Goal: Task Accomplishment & Management: Use online tool/utility

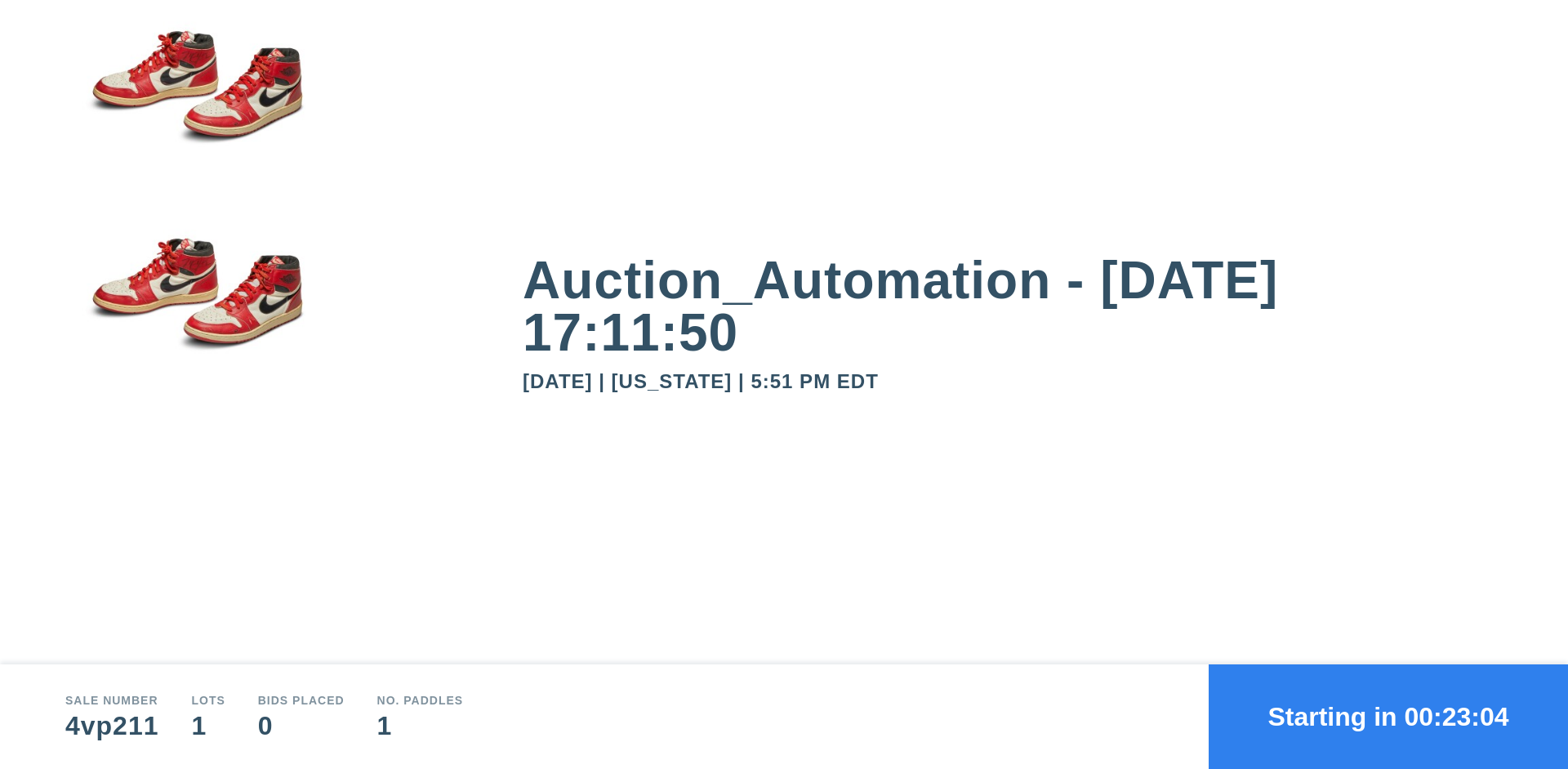
click at [1388, 716] on button "Starting in 00:23:04" at bounding box center [1388, 716] width 359 height 104
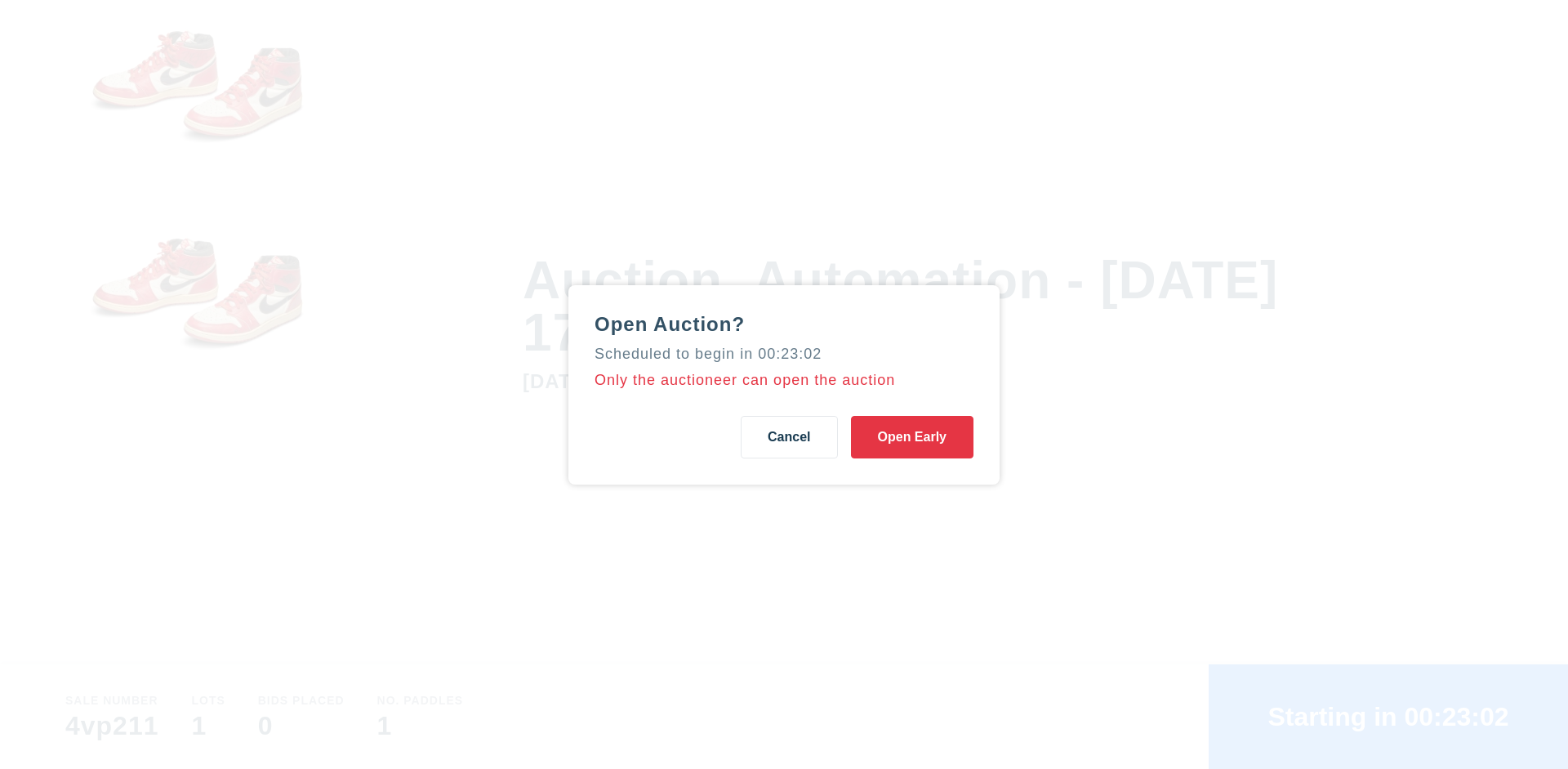
click at [912, 436] on button "Open Early" at bounding box center [912, 437] width 122 height 42
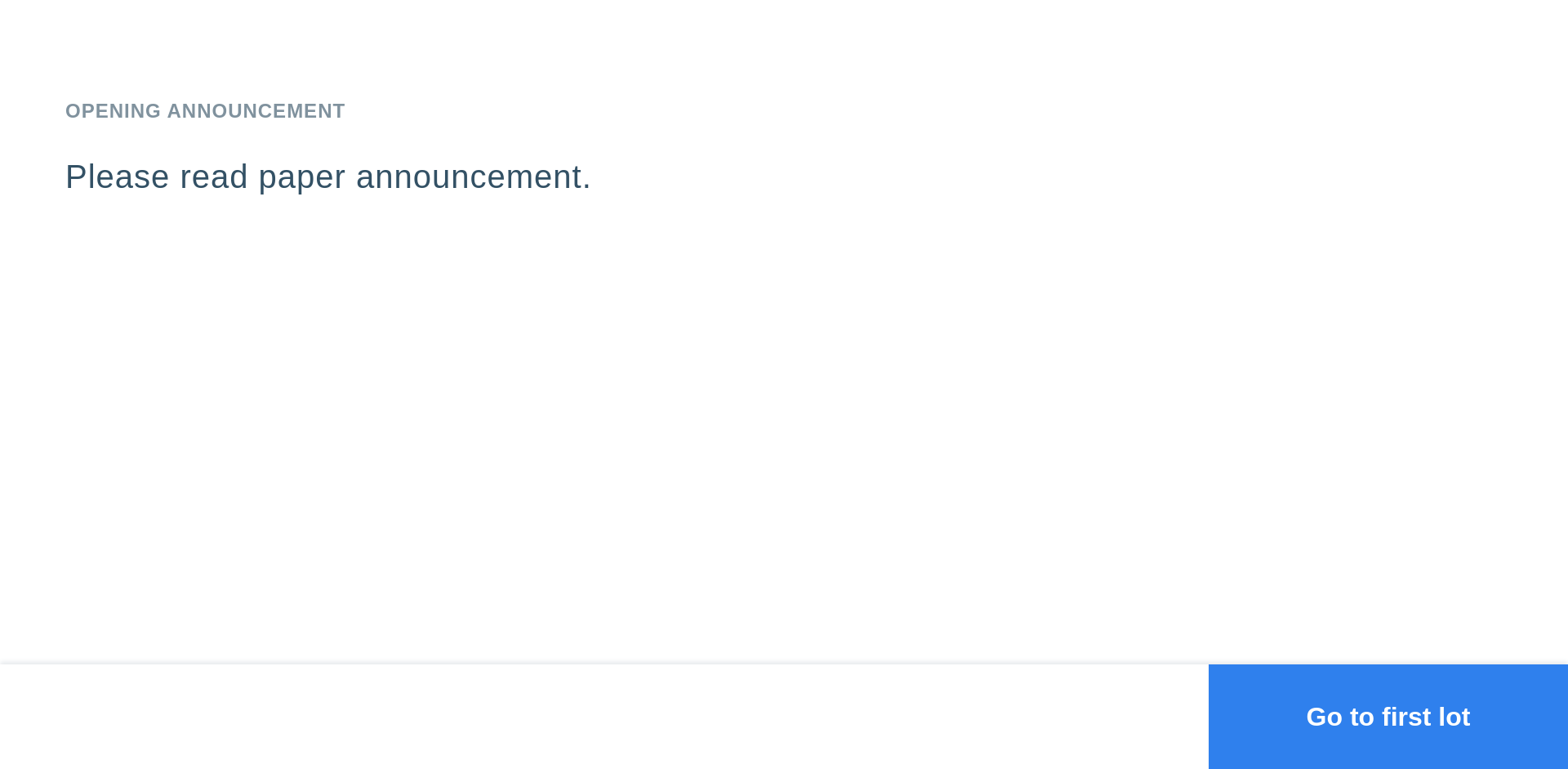
click at [1388, 716] on button "Go to first lot" at bounding box center [1388, 716] width 359 height 104
